Goal: Task Accomplishment & Management: Manage account settings

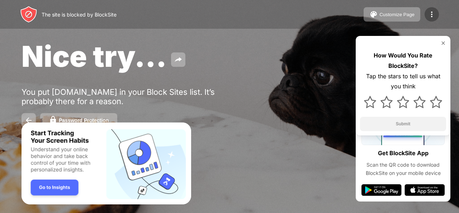
click at [433, 13] on img at bounding box center [432, 14] width 9 height 9
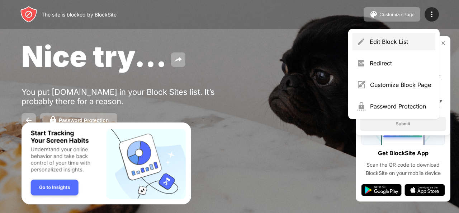
click at [406, 41] on div "Edit Block List" at bounding box center [400, 41] width 61 height 7
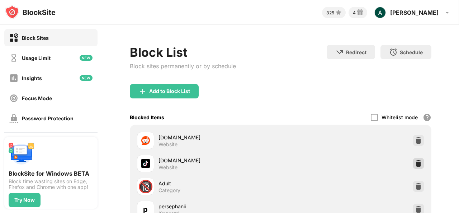
click at [415, 161] on img at bounding box center [418, 163] width 7 height 7
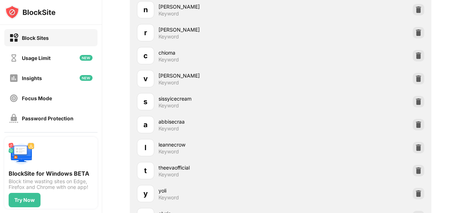
scroll to position [200, 0]
click at [416, 101] on img at bounding box center [418, 100] width 7 height 7
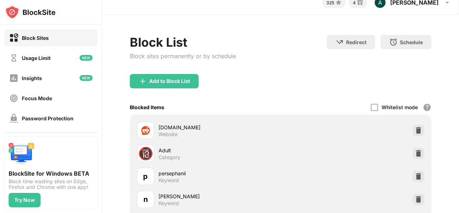
scroll to position [5, 0]
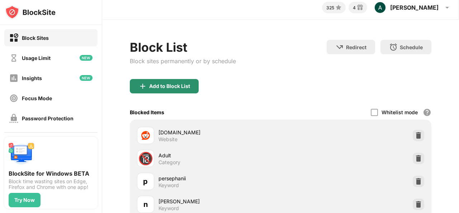
click at [176, 81] on div "Add to Block List" at bounding box center [164, 86] width 69 height 14
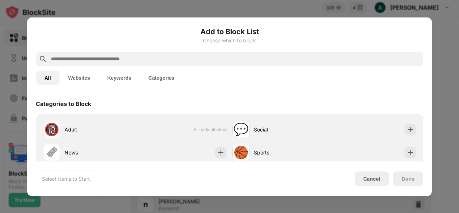
click at [161, 59] on input "text" at bounding box center [235, 59] width 370 height 9
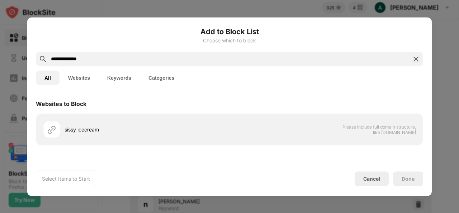
type input "**********"
click at [117, 79] on button "Keywords" at bounding box center [119, 77] width 41 height 14
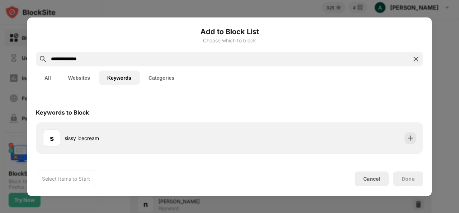
click at [126, 76] on button "Keywords" at bounding box center [119, 77] width 41 height 14
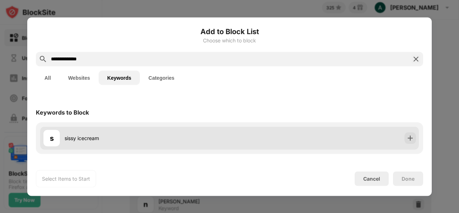
click at [99, 131] on div "s sissy icecream" at bounding box center [136, 137] width 187 height 17
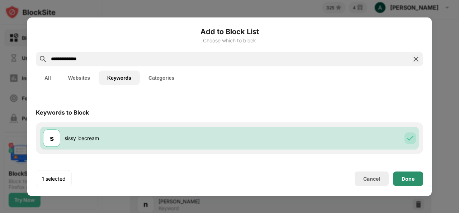
click at [408, 182] on div "Done" at bounding box center [408, 178] width 30 height 14
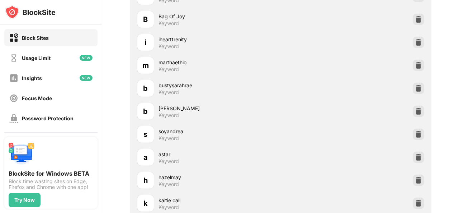
scroll to position [504, 0]
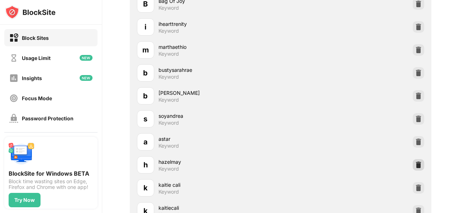
click at [415, 163] on img at bounding box center [418, 164] width 7 height 7
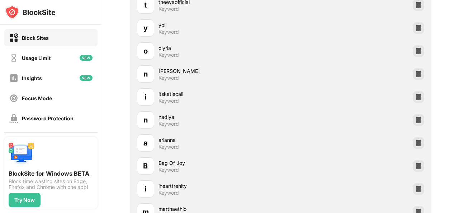
scroll to position [0, 0]
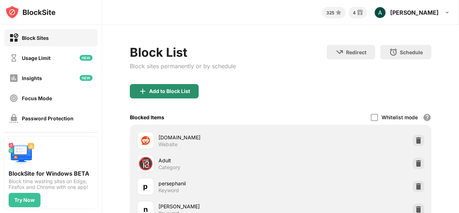
click at [155, 89] on div "Add to Block List" at bounding box center [169, 91] width 41 height 6
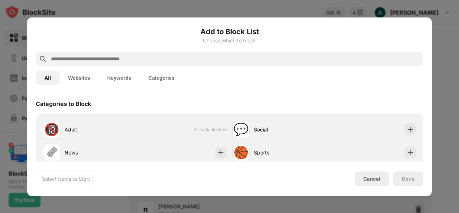
click at [150, 60] on input "text" at bounding box center [235, 59] width 370 height 9
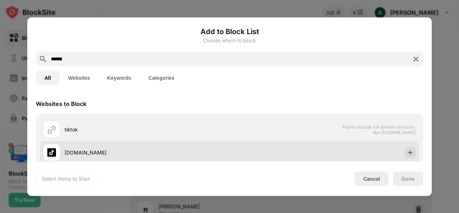
type input "******"
click at [95, 149] on div "[DOMAIN_NAME]" at bounding box center [147, 153] width 165 height 8
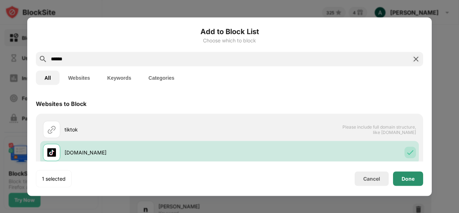
click at [415, 180] on div "Done" at bounding box center [408, 178] width 30 height 14
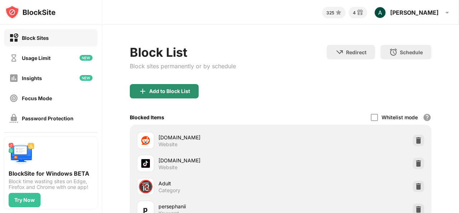
click at [179, 94] on div "Add to Block List" at bounding box center [164, 91] width 69 height 14
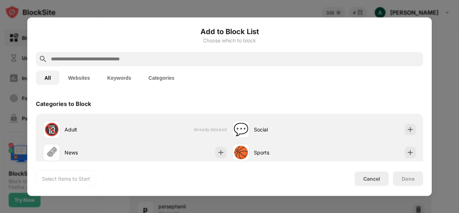
click at [118, 61] on input "text" at bounding box center [235, 59] width 370 height 9
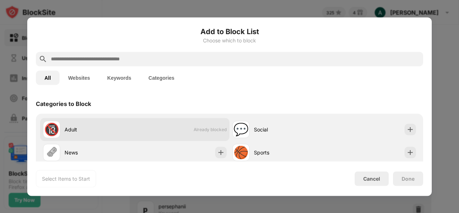
click at [95, 123] on div "🔞 Adult" at bounding box center [89, 129] width 92 height 17
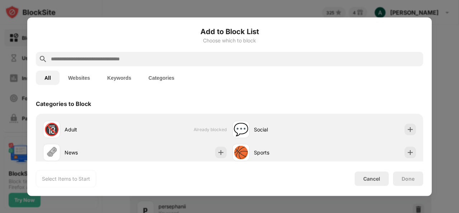
click at [88, 58] on input "text" at bounding box center [235, 59] width 370 height 9
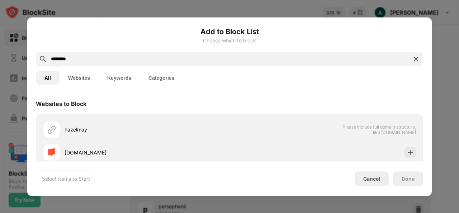
type input "********"
click at [117, 77] on button "Keywords" at bounding box center [119, 77] width 41 height 14
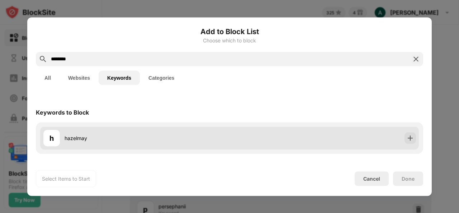
click at [105, 141] on div "hazelmay" at bounding box center [147, 138] width 165 height 8
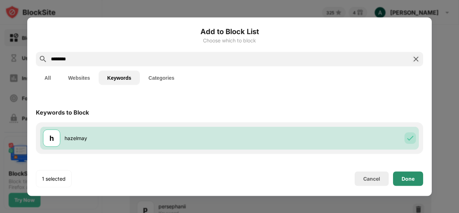
click at [404, 173] on div "Done" at bounding box center [408, 178] width 30 height 14
